Goal: Transaction & Acquisition: Purchase product/service

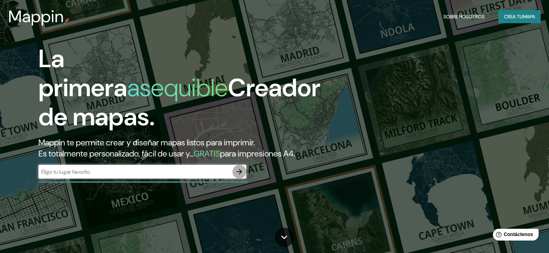
click at [239, 175] on icon "button" at bounding box center [240, 172] width 6 height 6
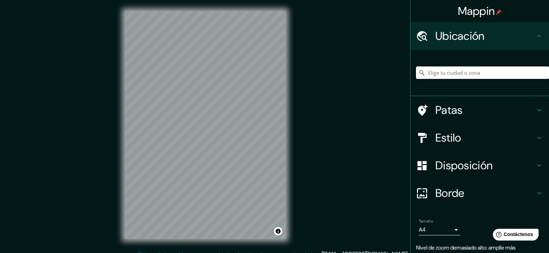
click at [486, 37] on h4 "Ubicación" at bounding box center [486, 36] width 100 height 14
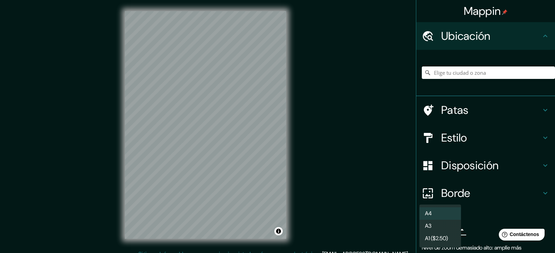
click at [437, 229] on body "Mappin Ubicación Patas Estilo Disposición Borde Elige un borde. Consejo : puede…" at bounding box center [277, 126] width 555 height 253
click at [440, 227] on li "A3" at bounding box center [440, 226] width 42 height 13
type input "a4"
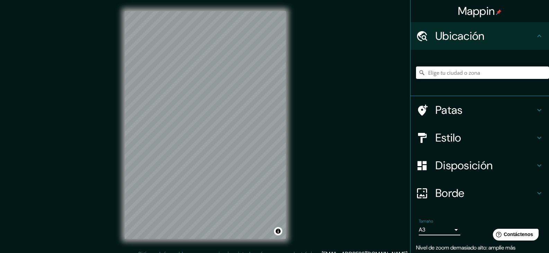
click at [430, 72] on input "Elige tu ciudad o zona" at bounding box center [482, 73] width 133 height 12
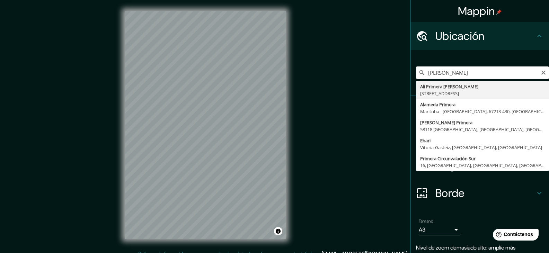
click at [468, 75] on input "[PERSON_NAME]" at bounding box center [482, 73] width 133 height 12
click at [485, 72] on input "Ali Primera venezuela" at bounding box center [482, 73] width 133 height 12
drag, startPoint x: 491, startPoint y: 71, endPoint x: 406, endPoint y: 72, distance: 85.6
click at [411, 72] on div "Ali Primera Miranda Alameda Primera Marituba - [GEOGRAPHIC_DATA], 67213-430, [G…" at bounding box center [480, 73] width 139 height 46
paste input "9X36+GJ Los Teques, Miranda, [GEOGRAPHIC_DATA]"
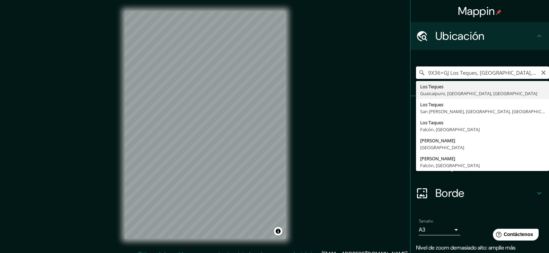
type input "Los Teques, Guaicaipuro, [GEOGRAPHIC_DATA], [GEOGRAPHIC_DATA]"
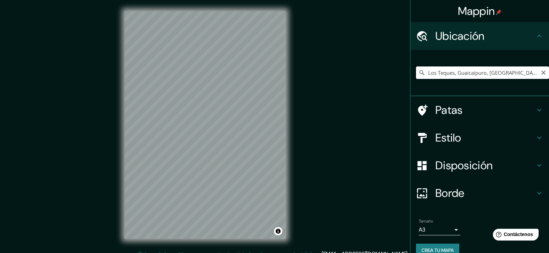
click at [430, 77] on input "Los Teques, Guaicaipuro, [GEOGRAPHIC_DATA], [GEOGRAPHIC_DATA]" at bounding box center [482, 73] width 133 height 12
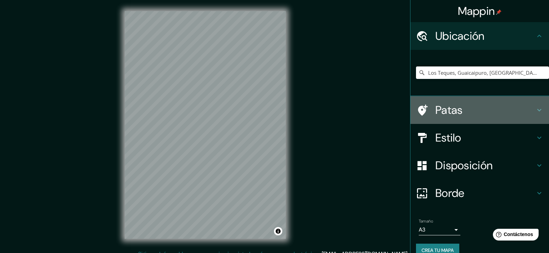
click at [456, 109] on font "Patas" at bounding box center [449, 110] width 27 height 15
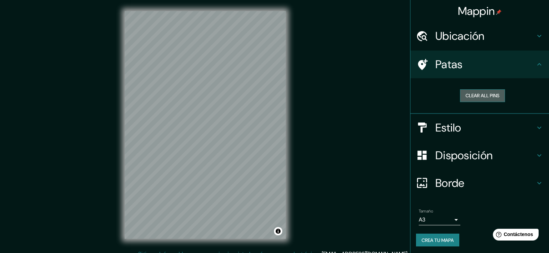
click at [474, 95] on button "Clear all pins" at bounding box center [482, 95] width 45 height 13
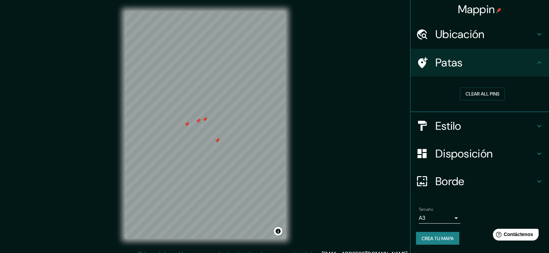
click at [487, 49] on ul "Ubicación Los Teques, Guaicaipuro, [GEOGRAPHIC_DATA], [GEOGRAPHIC_DATA] Patas C…" at bounding box center [480, 136] width 139 height 233
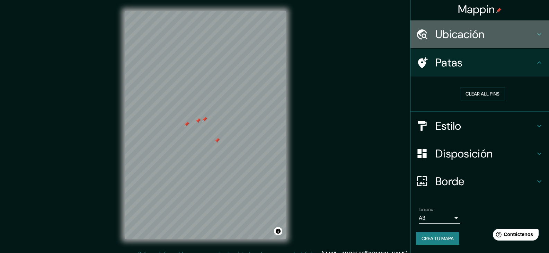
click at [490, 43] on div "Ubicación" at bounding box center [480, 34] width 139 height 28
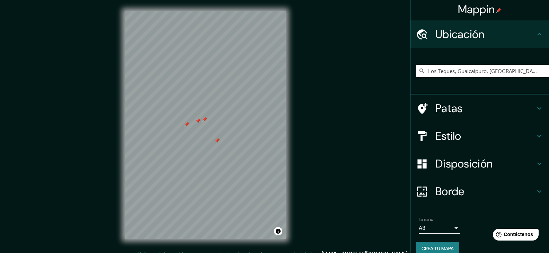
click at [463, 127] on div "Estilo" at bounding box center [480, 136] width 139 height 28
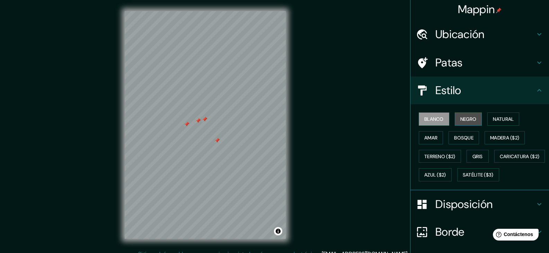
click at [464, 120] on font "Negro" at bounding box center [469, 119] width 16 height 6
click at [430, 140] on font "Amar" at bounding box center [431, 138] width 13 height 6
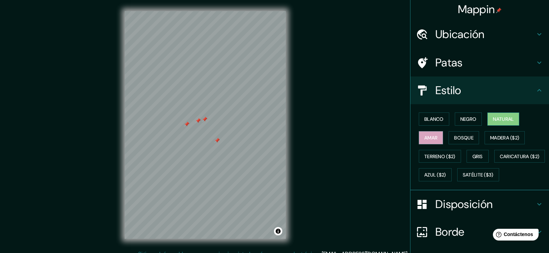
click at [499, 116] on font "Natural" at bounding box center [503, 119] width 21 height 6
click at [465, 136] on font "Bosque" at bounding box center [463, 138] width 19 height 6
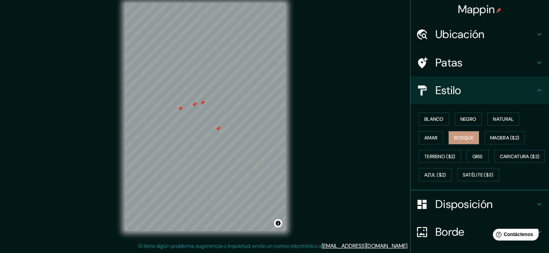
scroll to position [71, 0]
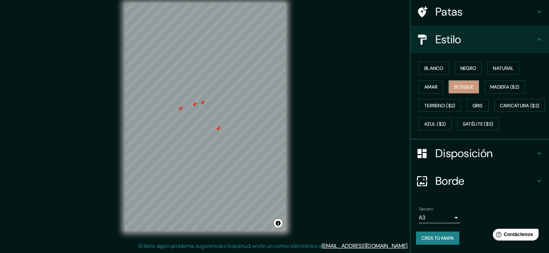
click at [463, 151] on font "Disposición" at bounding box center [464, 153] width 57 height 15
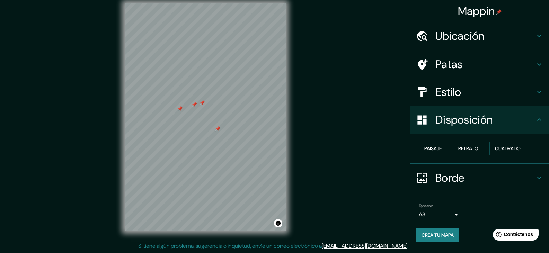
scroll to position [0, 0]
click at [435, 152] on font "Paisaje" at bounding box center [433, 148] width 17 height 9
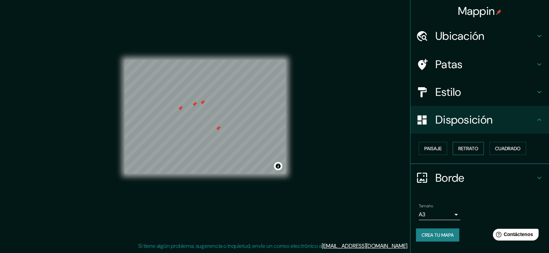
click at [471, 149] on font "Retrato" at bounding box center [469, 149] width 20 height 6
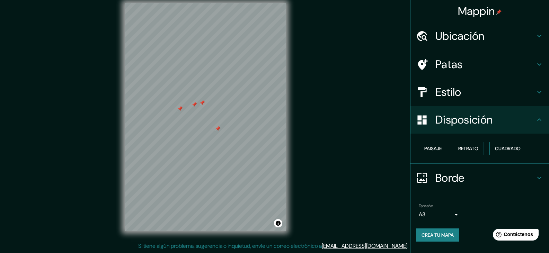
click at [496, 148] on button "Cuadrado" at bounding box center [508, 148] width 37 height 13
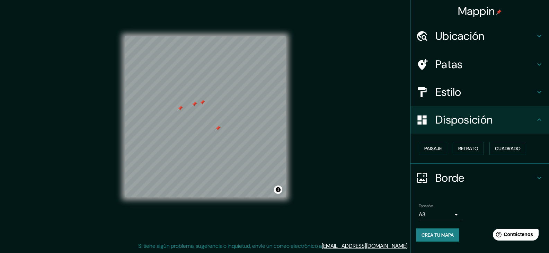
click at [453, 181] on font "Borde" at bounding box center [450, 178] width 29 height 15
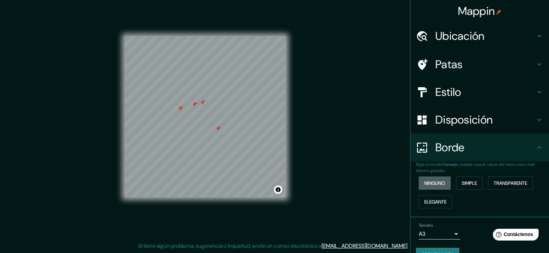
click at [435, 184] on font "Ninguno" at bounding box center [435, 183] width 21 height 6
click at [466, 183] on font "Simple" at bounding box center [469, 183] width 15 height 6
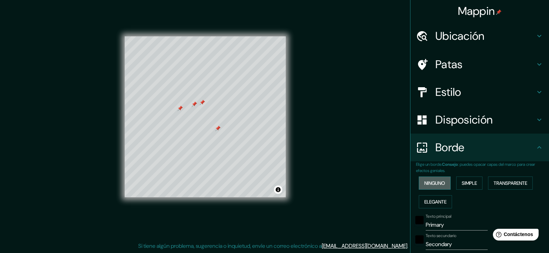
click at [442, 181] on button "Ninguno" at bounding box center [435, 183] width 32 height 13
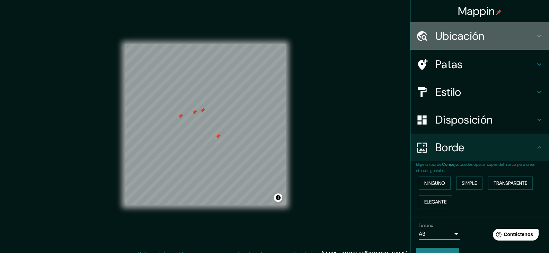
click at [480, 42] on div "Ubicación" at bounding box center [480, 36] width 139 height 28
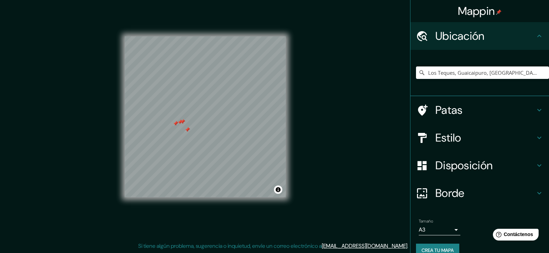
click at [301, 38] on div "Mappin Ubicación Los Teques, [GEOGRAPHIC_DATA], [GEOGRAPHIC_DATA], [GEOGRAPHIC_…" at bounding box center [274, 122] width 549 height 261
click at [446, 110] on font "Patas" at bounding box center [449, 110] width 27 height 15
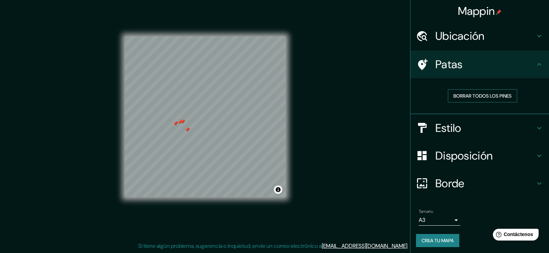
click at [483, 94] on font "Borrar todos los pines" at bounding box center [483, 96] width 58 height 6
click at [478, 98] on font "Borrar todos los pines" at bounding box center [483, 96] width 58 height 6
click at [466, 58] on h4 "Patas" at bounding box center [486, 65] width 100 height 14
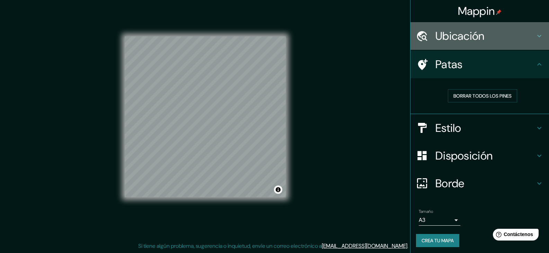
click at [472, 43] on font "Ubicación" at bounding box center [460, 36] width 49 height 15
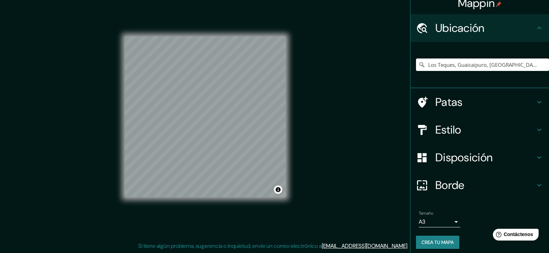
scroll to position [12, 0]
